Goal: Information Seeking & Learning: Check status

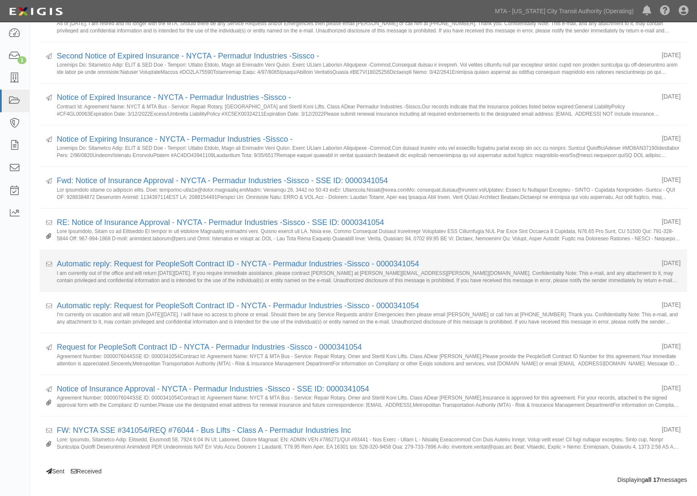
scroll to position [442, 0]
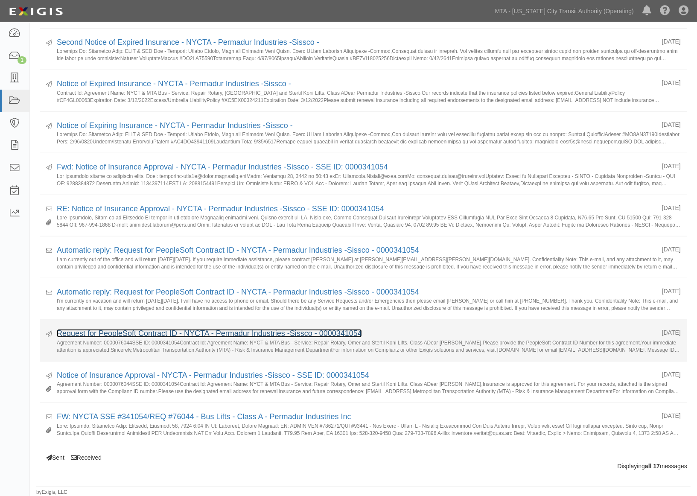
click at [116, 333] on link "Request for PeopleSoft Contract ID - NYCTA - Permadur Industries -Sissco - 0000…" at bounding box center [209, 333] width 305 height 9
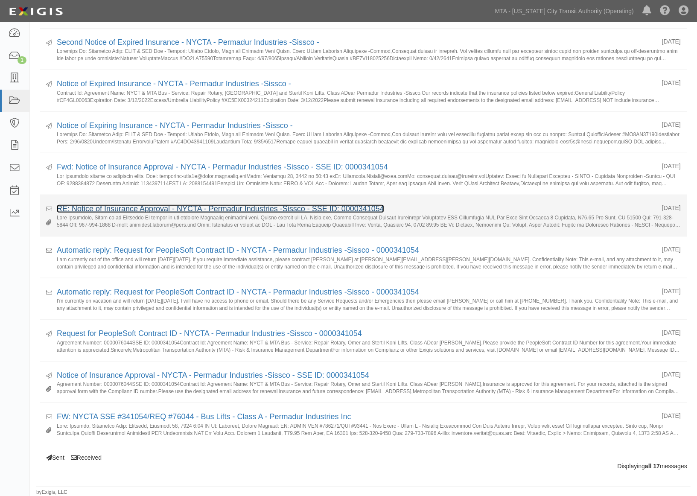
click at [113, 206] on link "RE: Notice of Insurance Approval - NYCTA - Permadur Industries -Sissco - SSE ID…" at bounding box center [220, 208] width 327 height 9
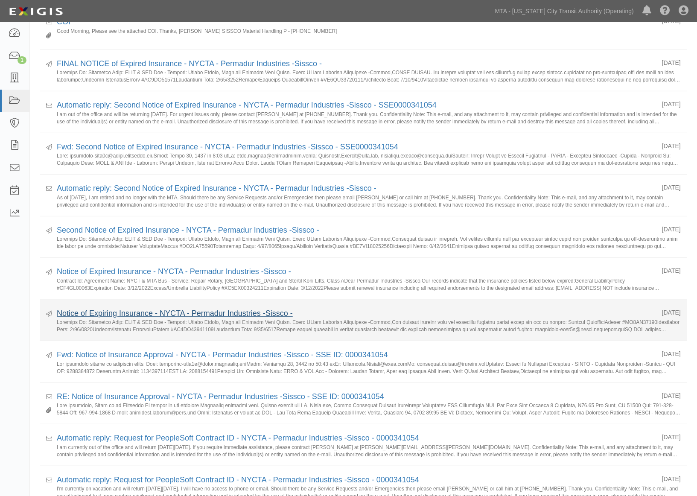
scroll to position [252, 0]
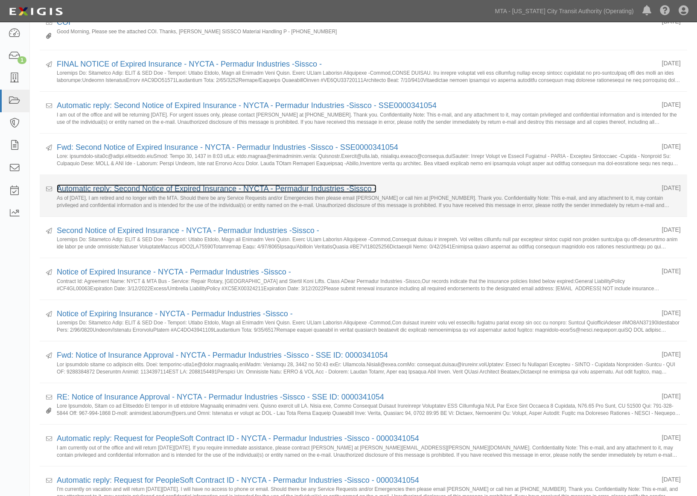
click at [109, 192] on link "Automatic reply: Second Notice of Expired Insurance - NYCTA - Permadur Industri…" at bounding box center [217, 188] width 320 height 9
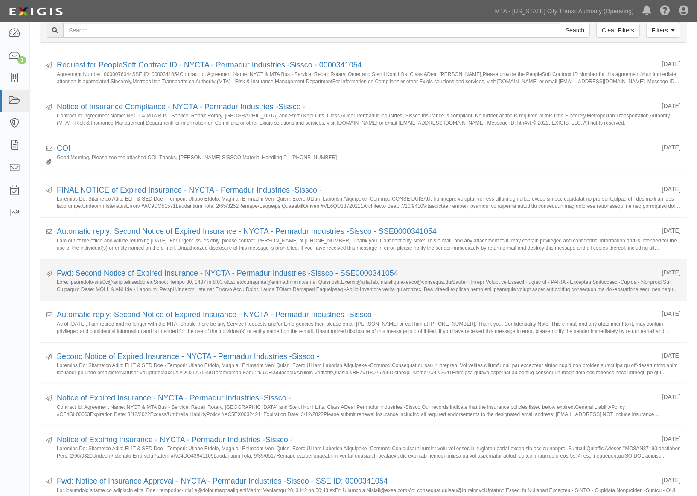
scroll to position [110, 0]
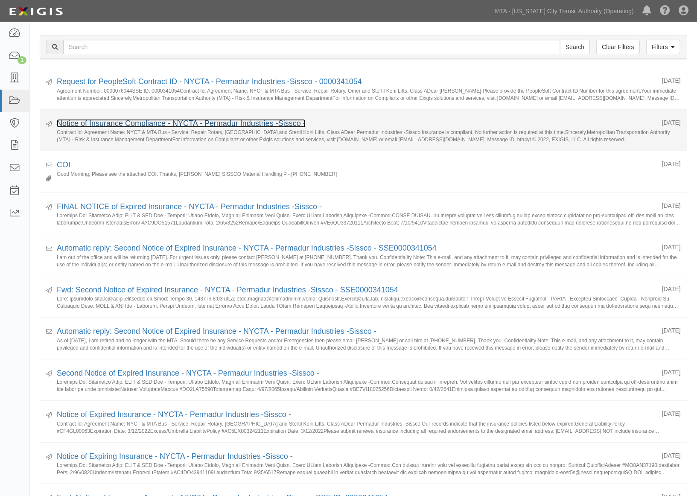
click at [158, 123] on link "Notice of Insurance Compliance - NYCTA - Permadur Industries -Sissco -" at bounding box center [181, 123] width 249 height 9
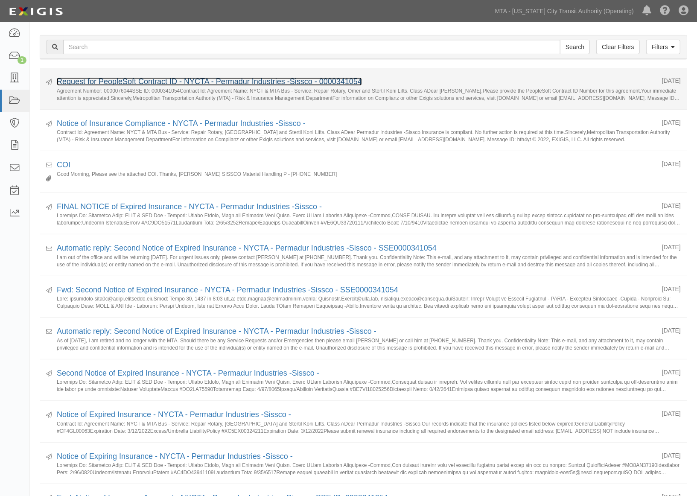
click at [109, 81] on link "Request for PeopleSoft Contract ID - NYCTA - Permadur Industries -Sissco - 0000…" at bounding box center [209, 81] width 305 height 9
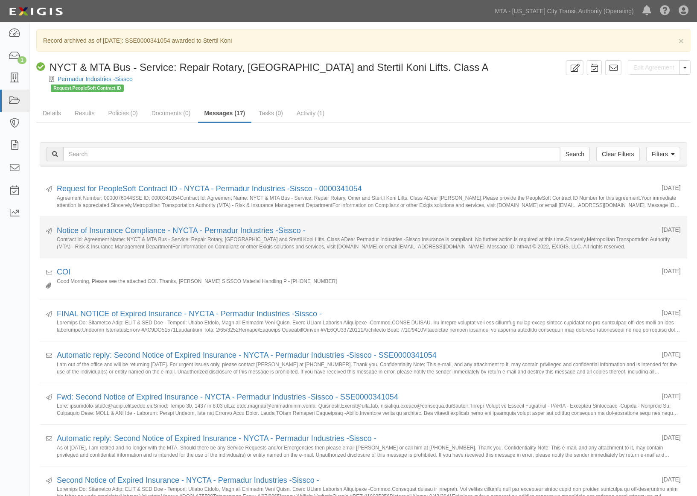
scroll to position [0, 0]
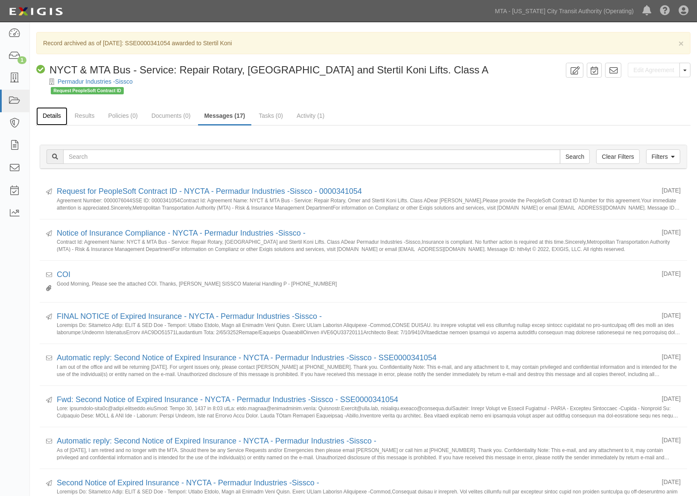
click at [56, 114] on link "Details" at bounding box center [51, 116] width 31 height 18
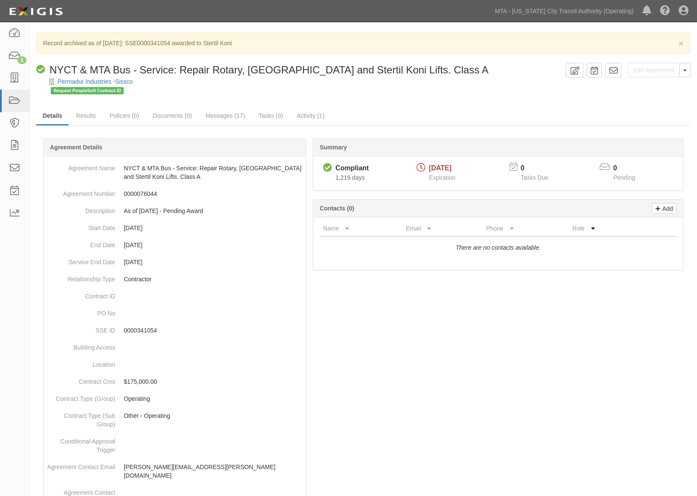
click at [500, 77] on div "Permadur Industries -Sissco" at bounding box center [370, 81] width 654 height 9
click at [180, 116] on link "Documents (0)" at bounding box center [172, 116] width 52 height 18
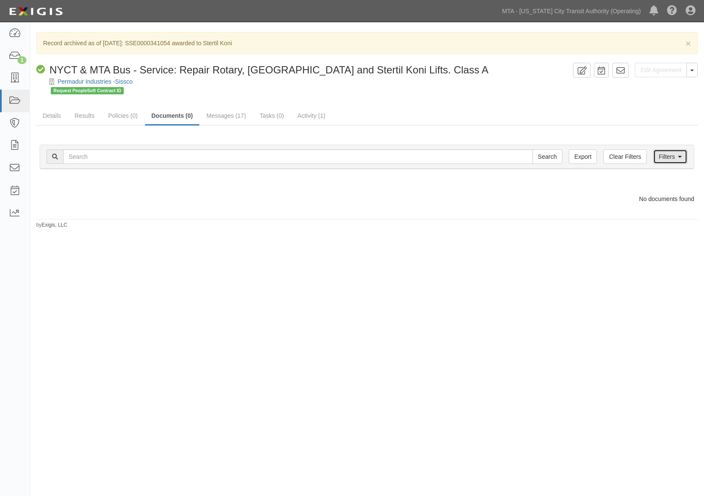
click at [663, 156] on link "Filters" at bounding box center [670, 156] width 34 height 15
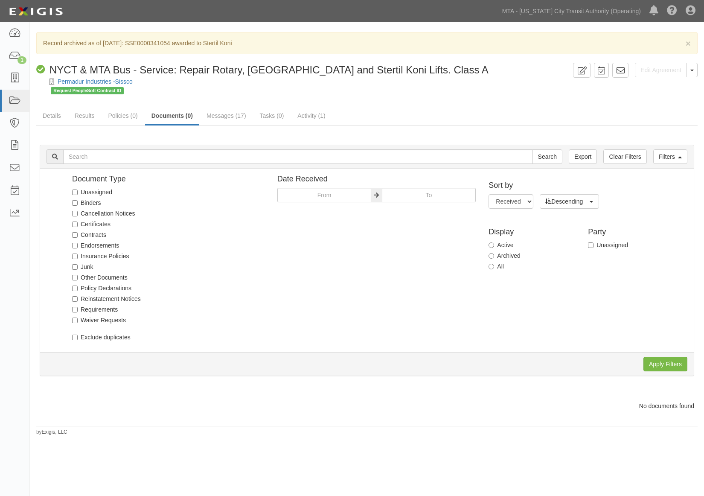
click at [501, 255] on label "Archived" at bounding box center [504, 255] width 32 height 9
click at [494, 255] on input "Archived" at bounding box center [491, 256] width 6 height 6
radio input "true"
click at [650, 361] on input "Apply Filters" at bounding box center [665, 364] width 44 height 15
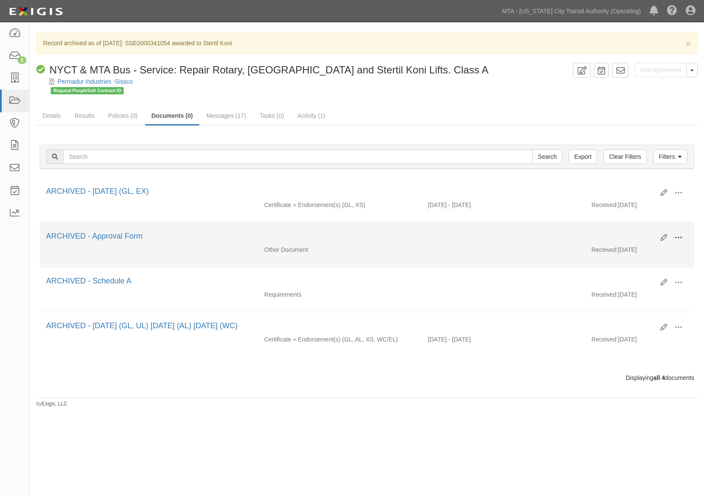
click at [677, 237] on span at bounding box center [678, 238] width 8 height 8
click at [613, 247] on link "View" at bounding box center [636, 245] width 67 height 15
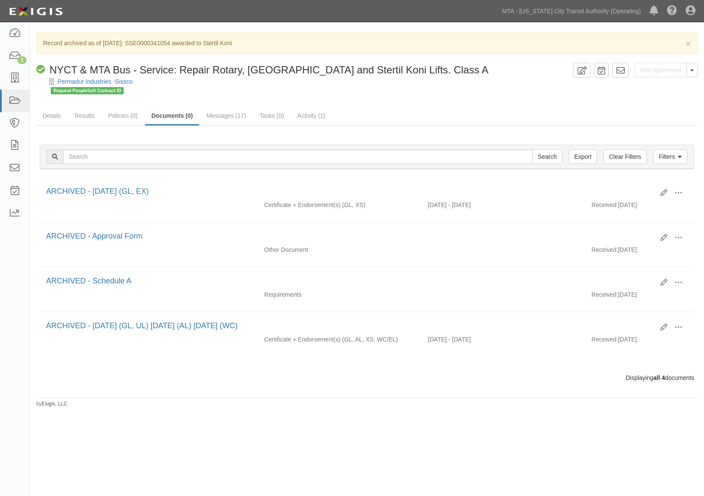
click at [378, 115] on ul "Details Results Policies (0) Documents (0) Messages (17) Tasks (0) Activity (1)" at bounding box center [366, 116] width 661 height 18
click at [14, 77] on icon at bounding box center [15, 78] width 12 height 10
click at [120, 117] on link "Policies (0)" at bounding box center [123, 116] width 42 height 18
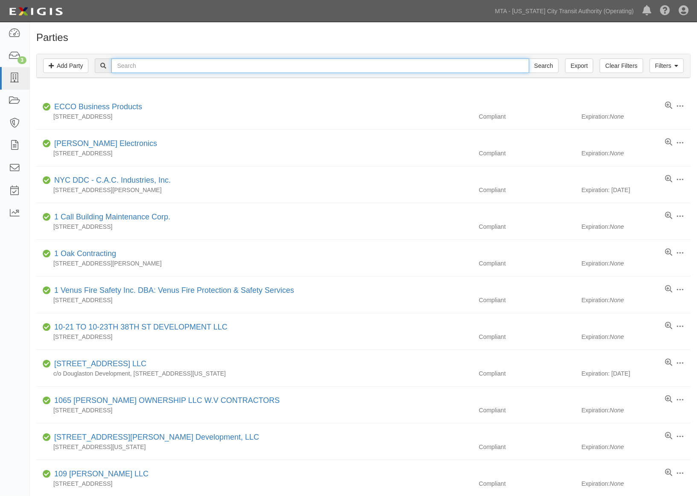
click at [125, 71] on input "text" at bounding box center [319, 65] width 417 height 15
type input "Stertil"
click at [529, 58] on input "Search" at bounding box center [544, 65] width 30 height 15
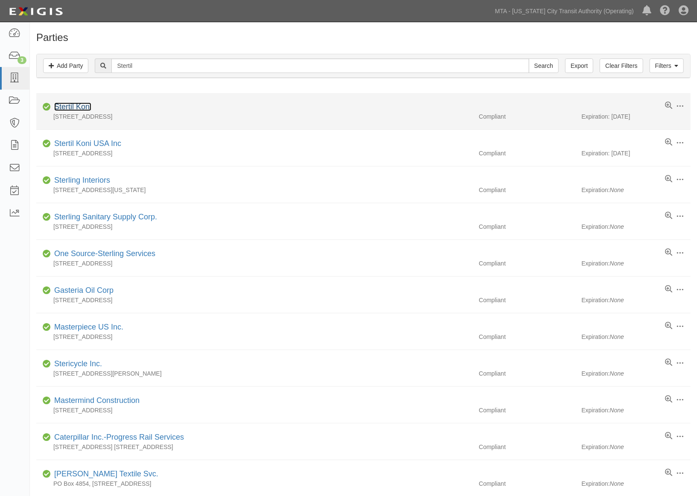
click at [82, 107] on link "Stertil Koni" at bounding box center [72, 106] width 37 height 9
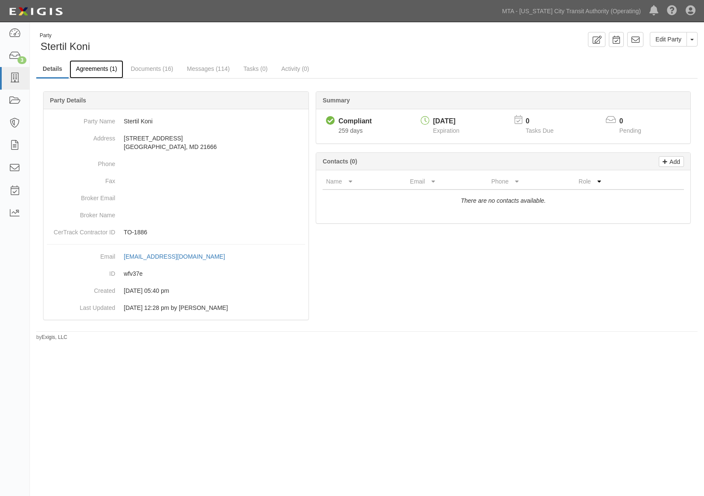
click at [94, 66] on link "Agreements (1)" at bounding box center [97, 69] width 54 height 18
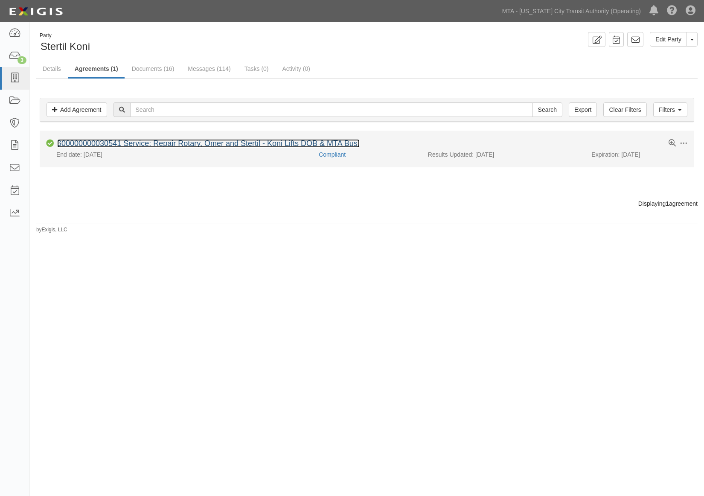
click at [127, 142] on link "600000000030541 Service: Repair Rotary, Omer and Stertil - Koni Lifts DOB & MTA…" at bounding box center [208, 143] width 302 height 9
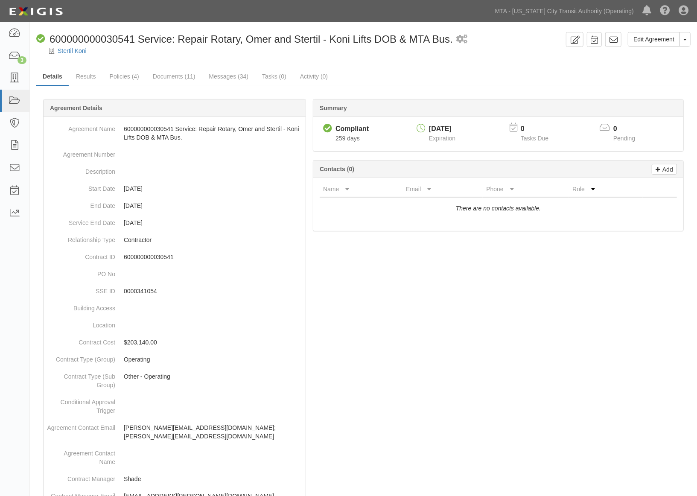
click at [267, 57] on div at bounding box center [363, 58] width 667 height 6
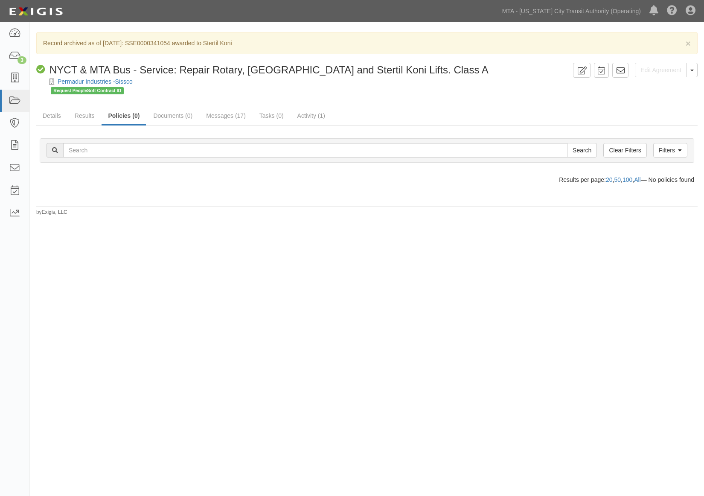
click at [84, 116] on link "Results" at bounding box center [84, 115] width 33 height 17
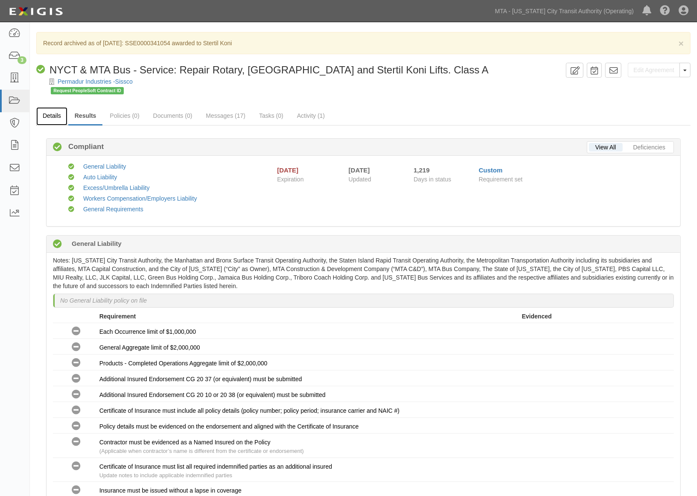
click at [46, 115] on link "Details" at bounding box center [51, 116] width 31 height 18
